Goal: Navigation & Orientation: Find specific page/section

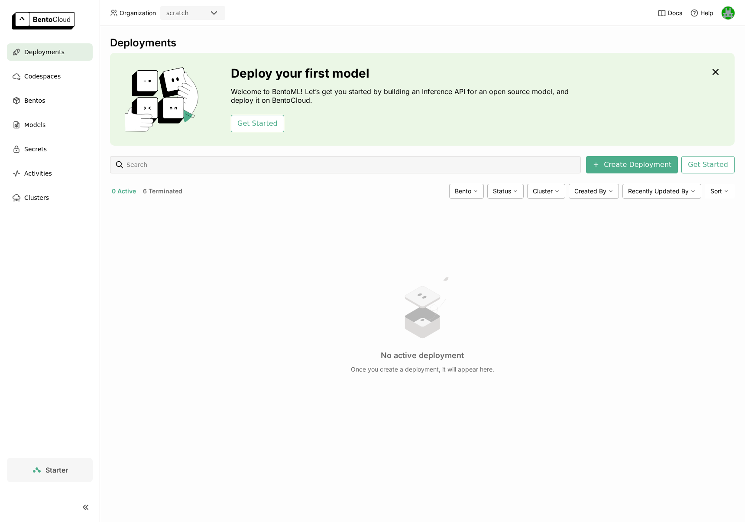
click at [725, 12] on img at bounding box center [728, 13] width 13 height 13
click at [703, 57] on span "API Tokens" at bounding box center [714, 58] width 31 height 8
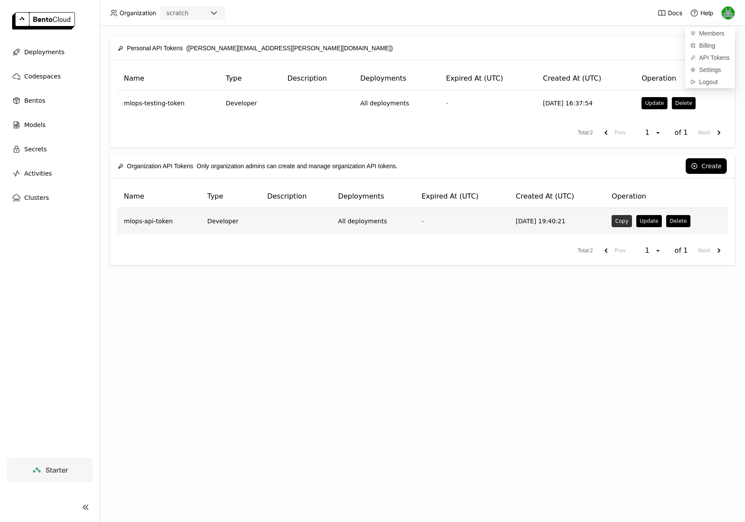
click at [615, 222] on button "Copy" at bounding box center [622, 221] width 20 height 12
click at [616, 224] on button "Copy" at bounding box center [622, 221] width 20 height 12
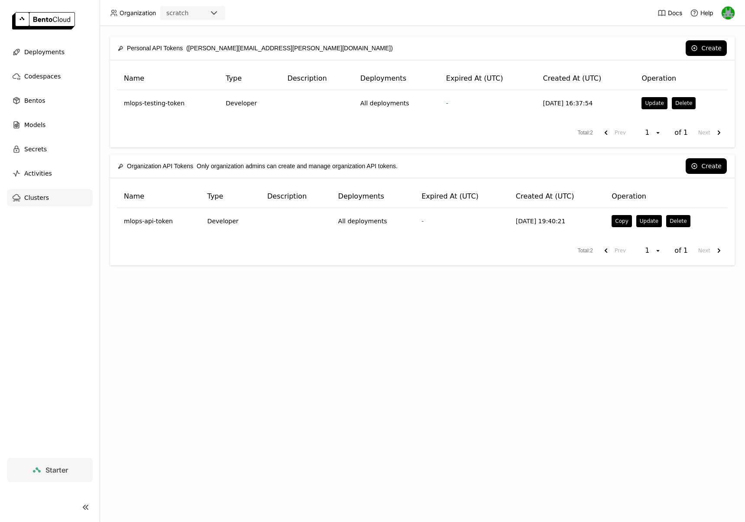
click at [36, 194] on span "Clusters" at bounding box center [36, 197] width 25 height 10
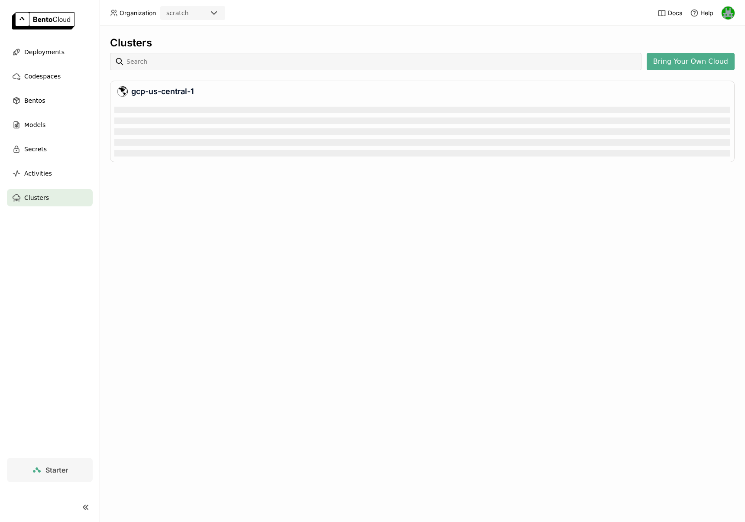
click at [45, 63] on ul "Deployments Codespaces Bentos Models Secrets Activities Clusters" at bounding box center [50, 124] width 100 height 163
click at [45, 57] on div "Deployments" at bounding box center [50, 51] width 86 height 17
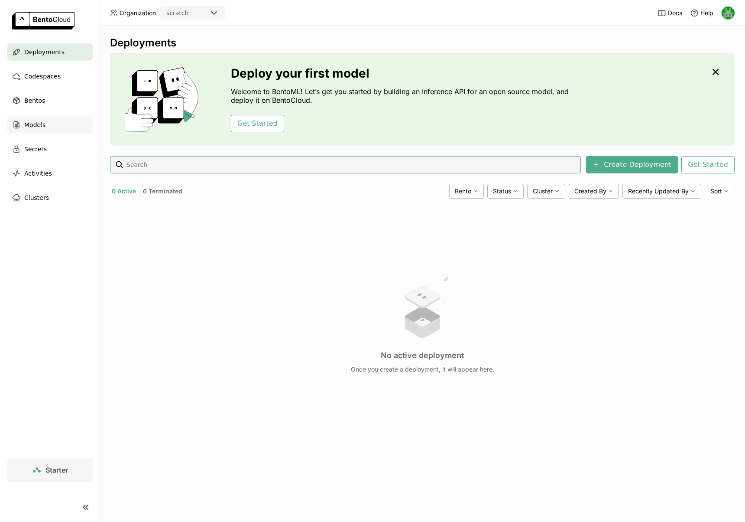
click at [27, 124] on span "Models" at bounding box center [34, 125] width 21 height 10
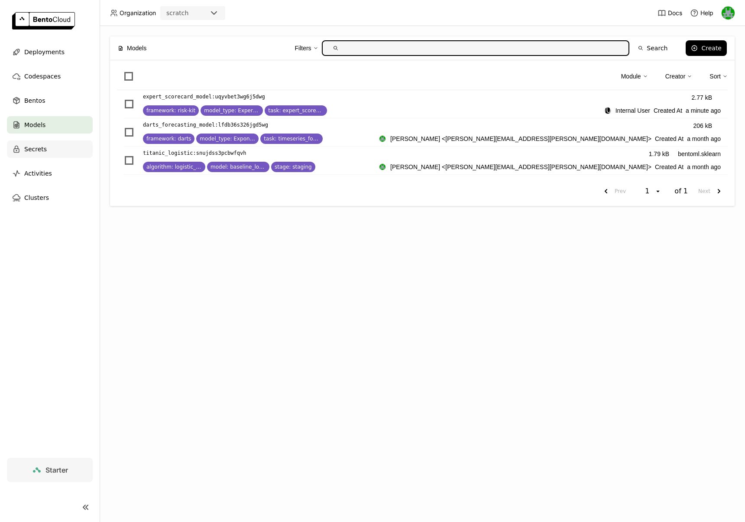
click at [26, 152] on span "Secrets" at bounding box center [35, 149] width 23 height 10
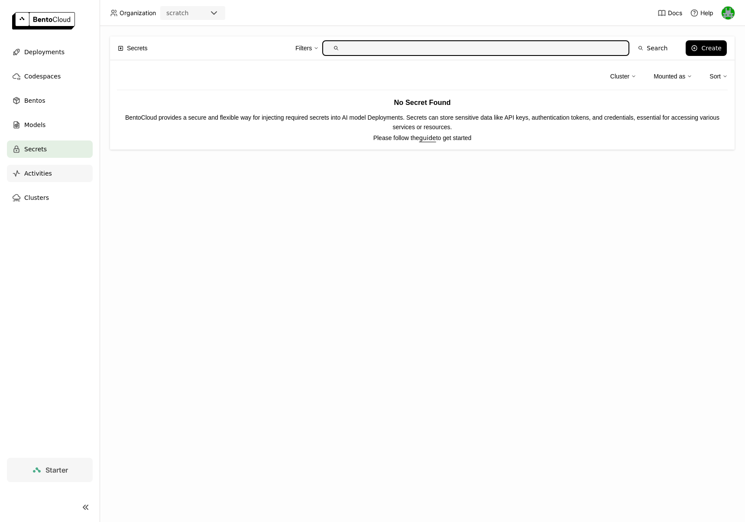
click at [35, 177] on span "Activities" at bounding box center [38, 173] width 28 height 10
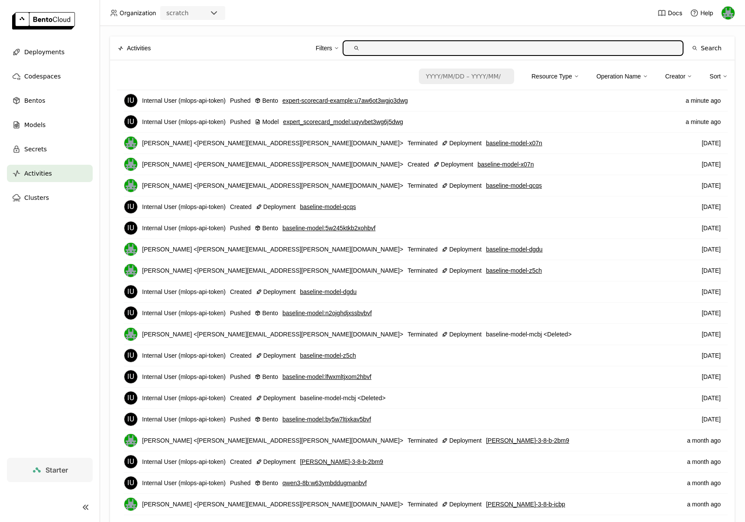
click at [727, 12] on img at bounding box center [728, 13] width 13 height 13
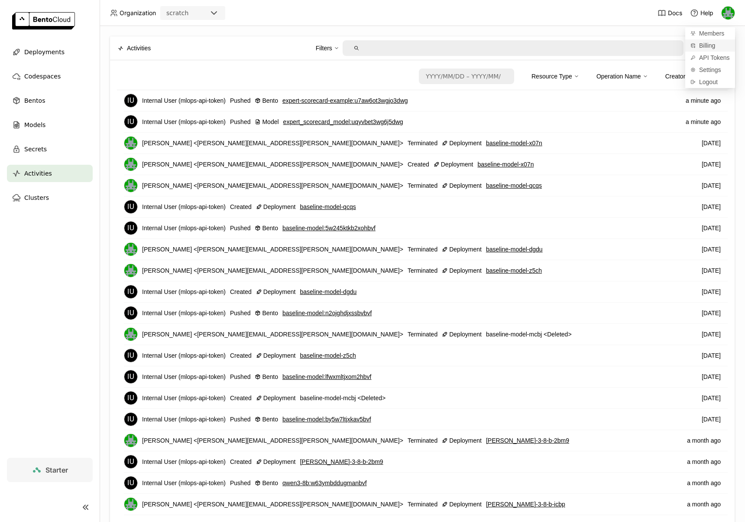
click at [705, 46] on span "Billing" at bounding box center [707, 46] width 16 height 8
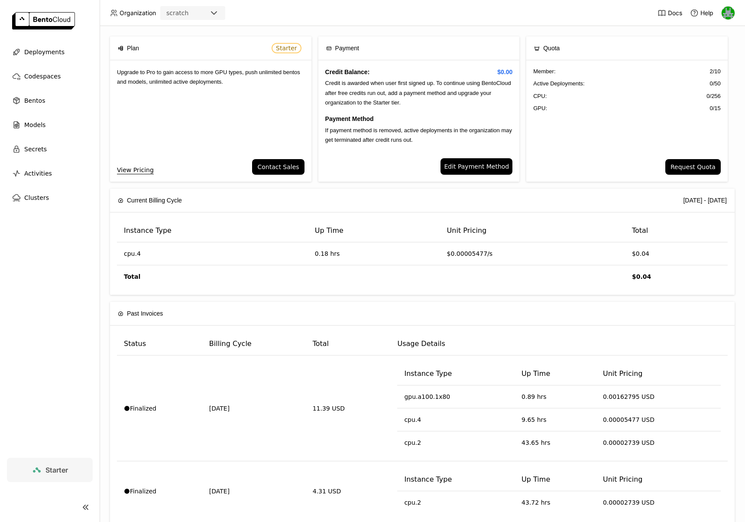
click at [487, 47] on div "Payment" at bounding box center [419, 47] width 186 height 23
click at [677, 166] on button "Request Quota" at bounding box center [693, 167] width 55 height 16
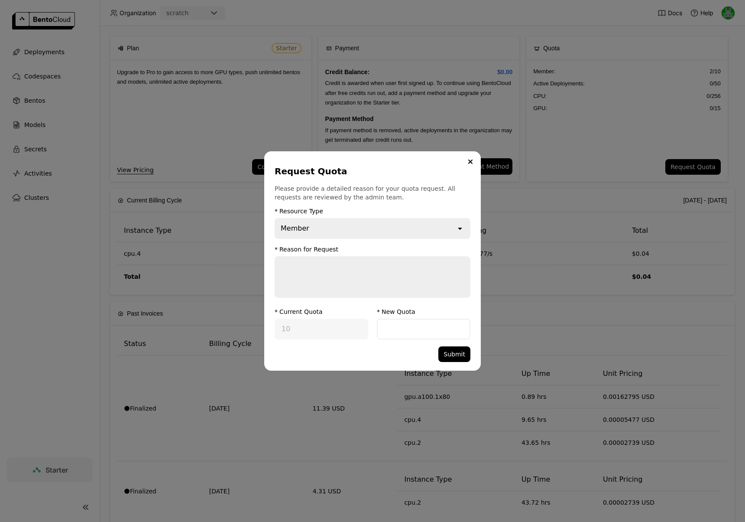
click at [457, 225] on icon "open" at bounding box center [460, 228] width 9 height 9
click at [469, 164] on button "Close" at bounding box center [470, 161] width 10 height 10
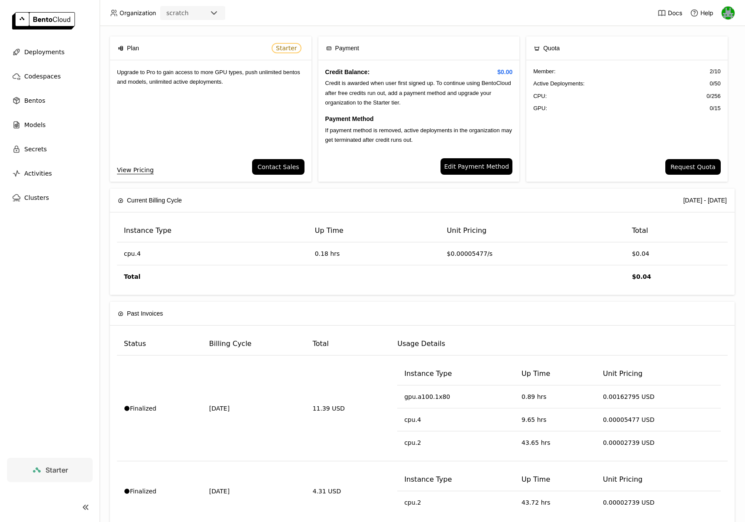
click at [728, 18] on img at bounding box center [728, 13] width 13 height 13
click at [708, 68] on span "Settings" at bounding box center [710, 70] width 22 height 8
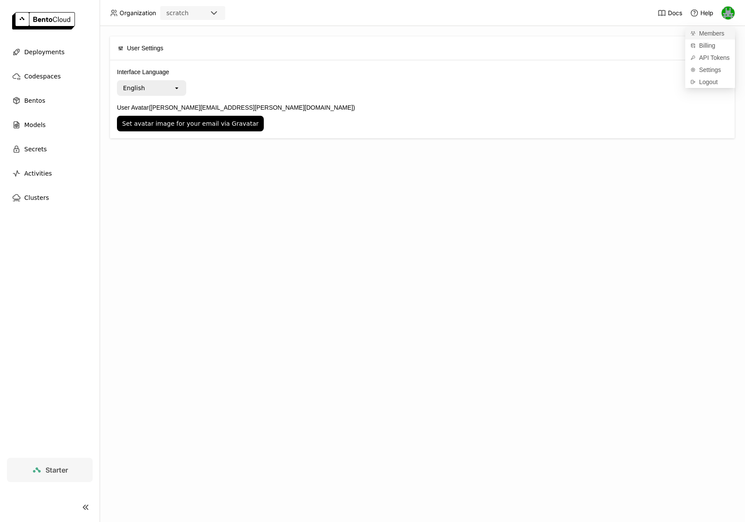
click at [711, 34] on span "Members" at bounding box center [711, 33] width 25 height 8
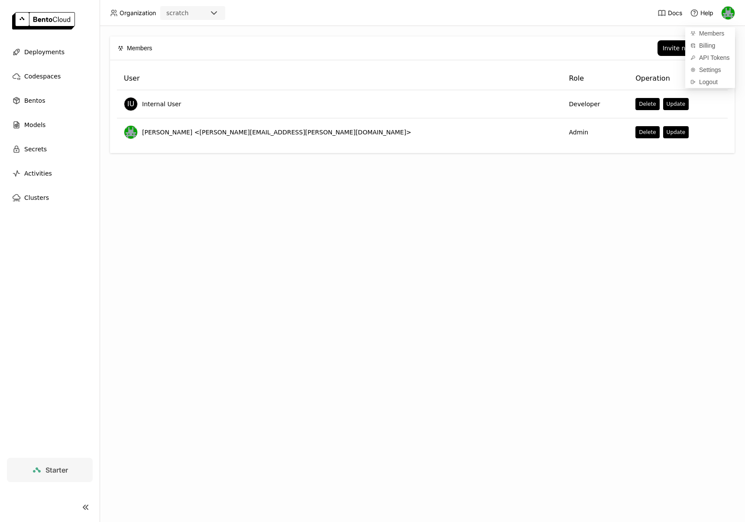
drag, startPoint x: 618, startPoint y: 31, endPoint x: 620, endPoint y: 52, distance: 20.9
click at [618, 31] on div "Members Invite new member User Role Operation IU Internal User Developer Delete…" at bounding box center [423, 274] width 646 height 496
click at [65, 49] on div "Deployments" at bounding box center [50, 51] width 86 height 17
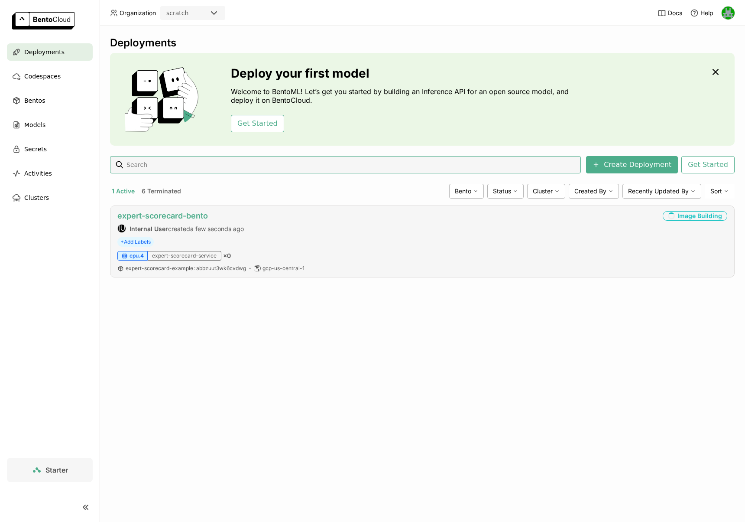
click at [179, 213] on link "expert-scorecard-bento" at bounding box center [162, 215] width 91 height 9
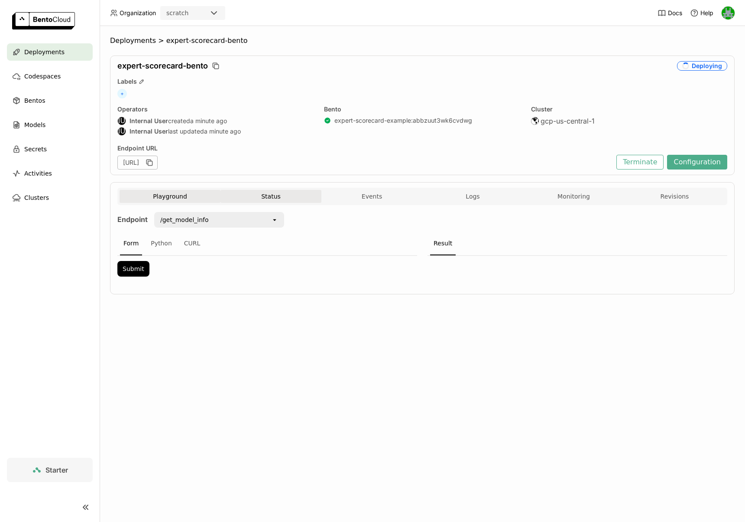
click at [257, 196] on button "Status" at bounding box center [271, 196] width 101 height 13
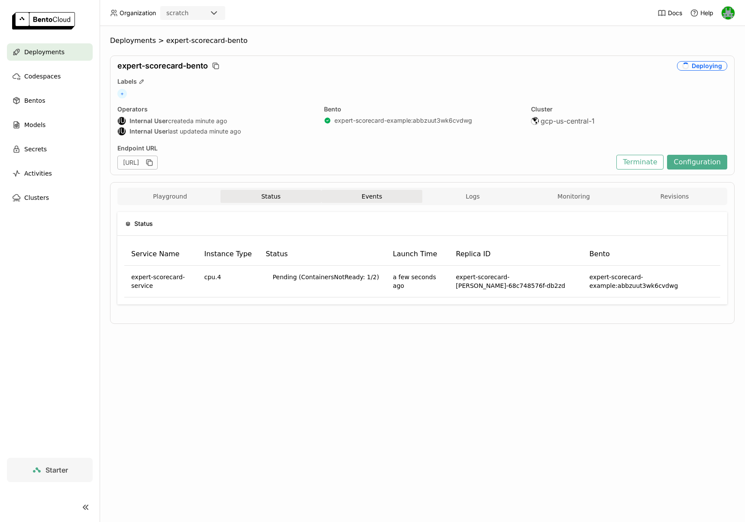
click at [378, 200] on button "Events" at bounding box center [372, 196] width 101 height 13
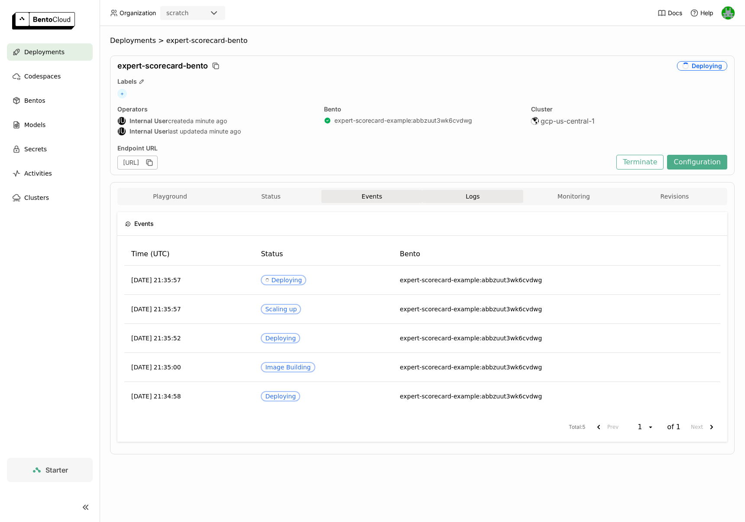
click at [464, 201] on button "Logs" at bounding box center [473, 196] width 101 height 13
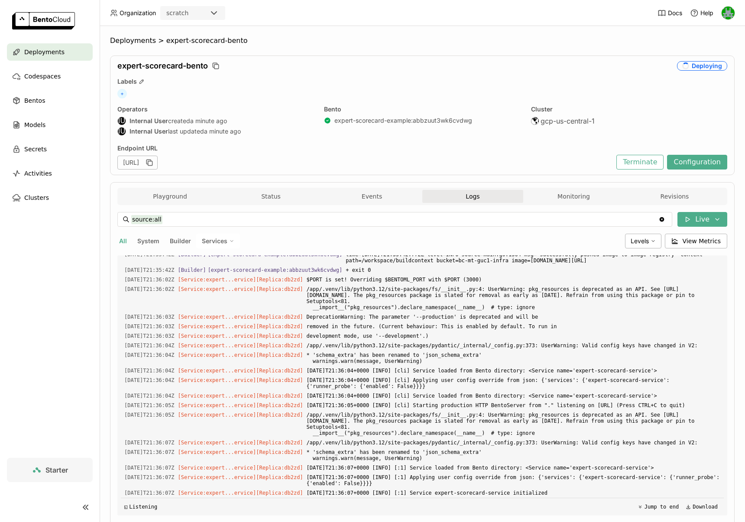
scroll to position [1, 0]
click at [173, 192] on button "Playground" at bounding box center [170, 195] width 101 height 13
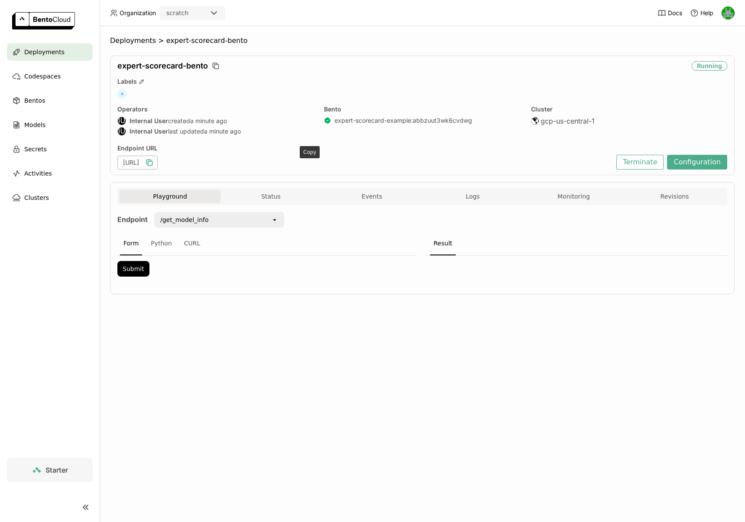
click at [154, 164] on icon "button" at bounding box center [149, 162] width 9 height 9
